Goal: Check status: Check status

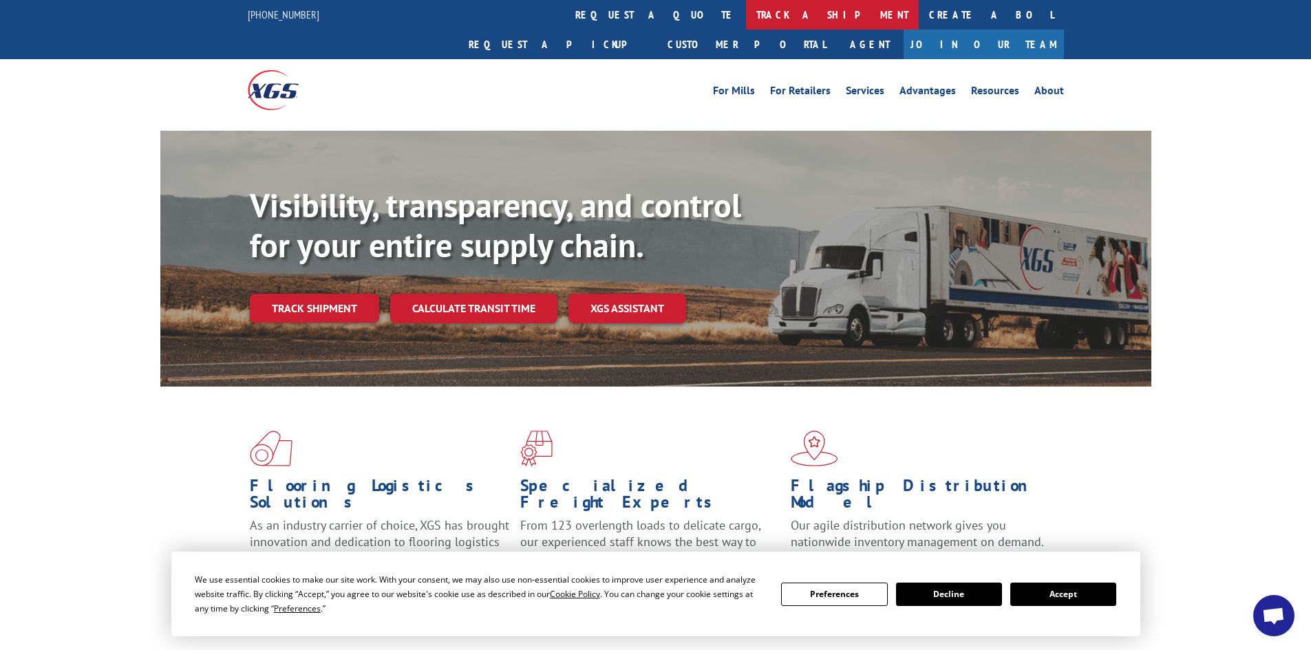
click at [746, 15] on link "track a shipment" at bounding box center [832, 15] width 173 height 30
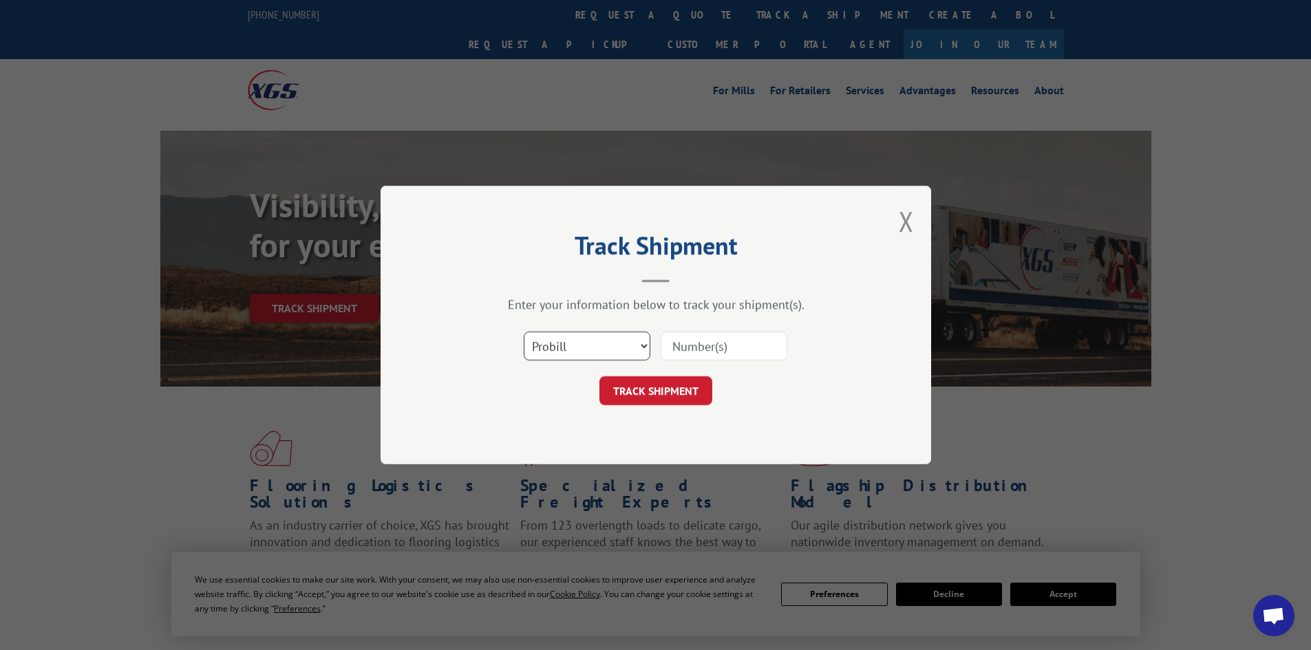
click at [587, 350] on select "Select category... Probill BOL PO" at bounding box center [587, 346] width 127 height 29
select select "bol"
click at [524, 332] on select "Select category... Probill BOL PO" at bounding box center [587, 346] width 127 height 29
click at [764, 348] on input at bounding box center [724, 346] width 127 height 29
paste input "6026273"
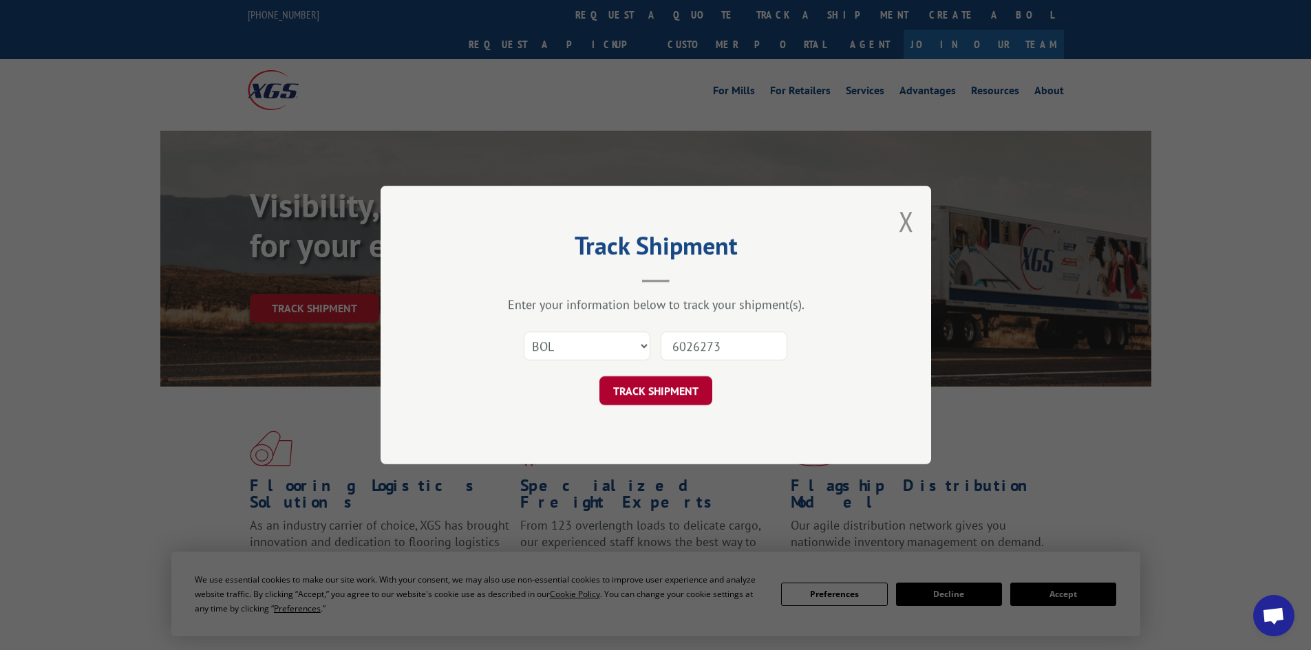
type input "6026273"
click at [649, 386] on button "TRACK SHIPMENT" at bounding box center [655, 390] width 113 height 29
